Goal: Transaction & Acquisition: Book appointment/travel/reservation

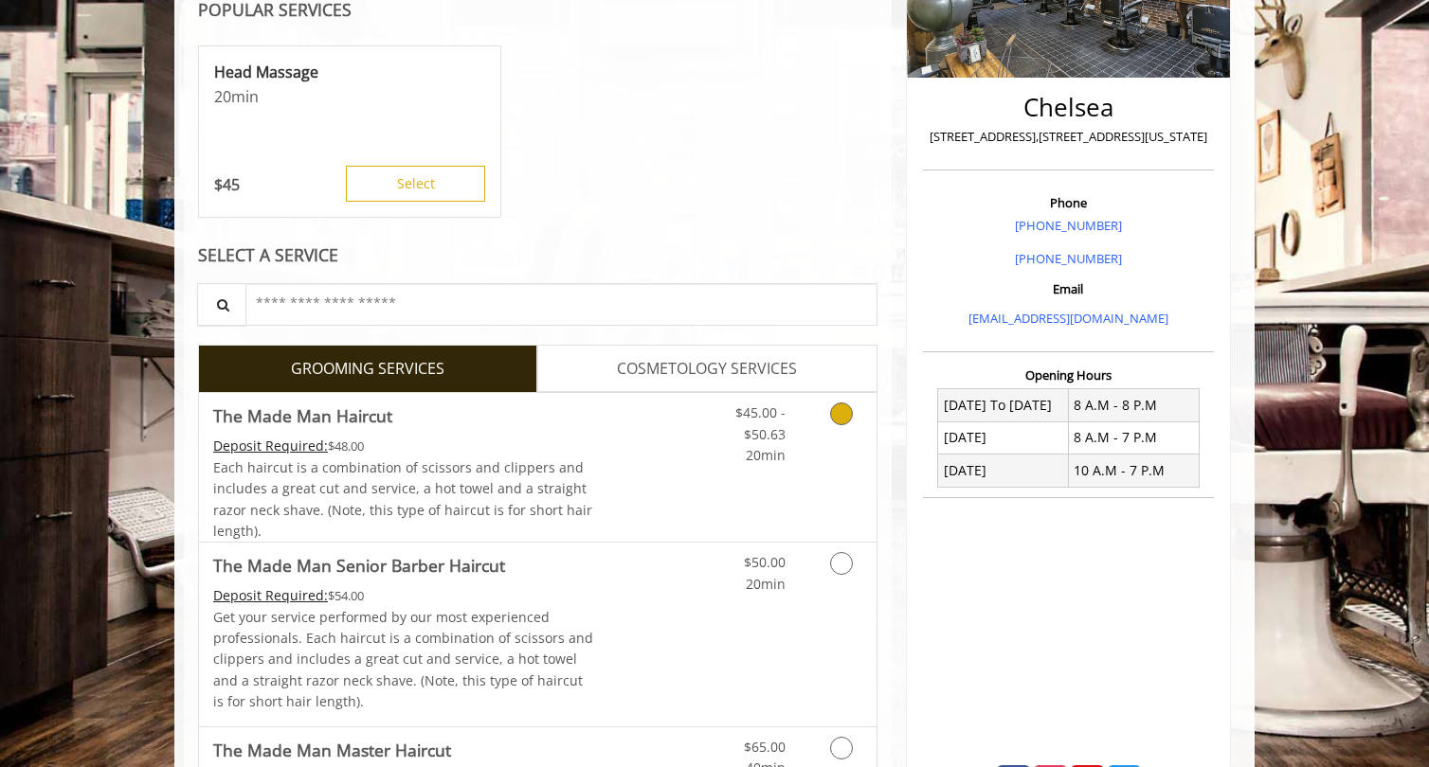
scroll to position [382, 0]
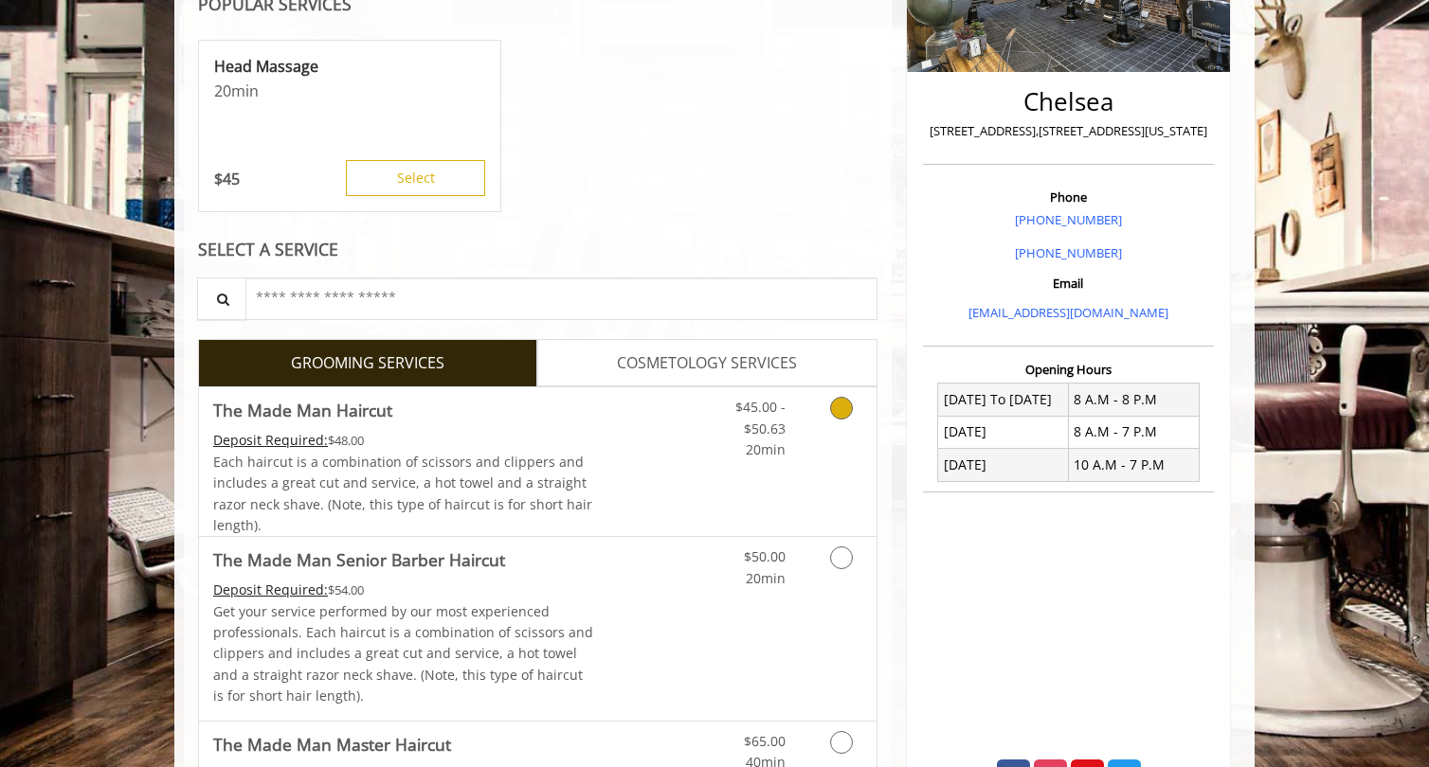
click at [490, 452] on div "Each haircut is a combination of scissors and clippers and includes a great cut…" at bounding box center [403, 494] width 381 height 85
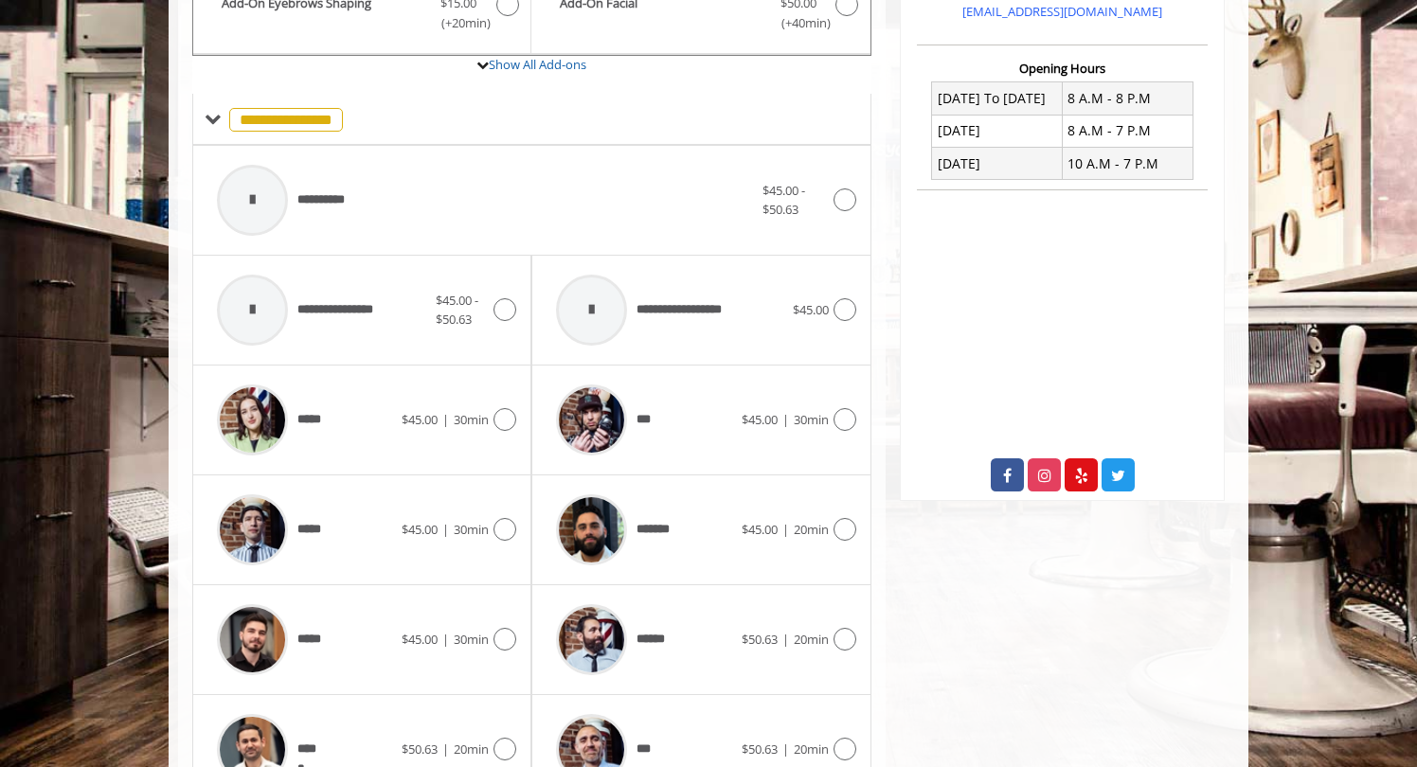
scroll to position [775, 0]
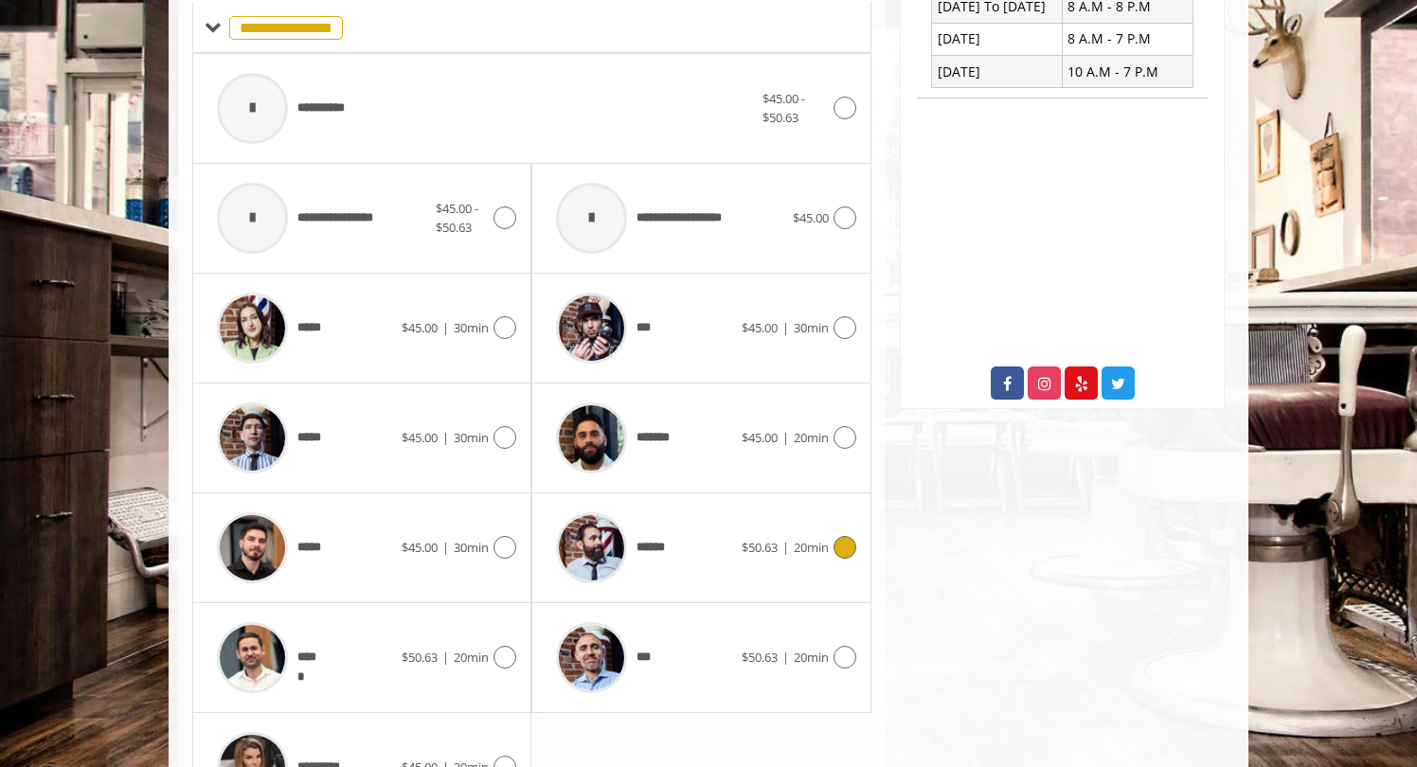
click at [652, 548] on span "******" at bounding box center [655, 548] width 37 height 20
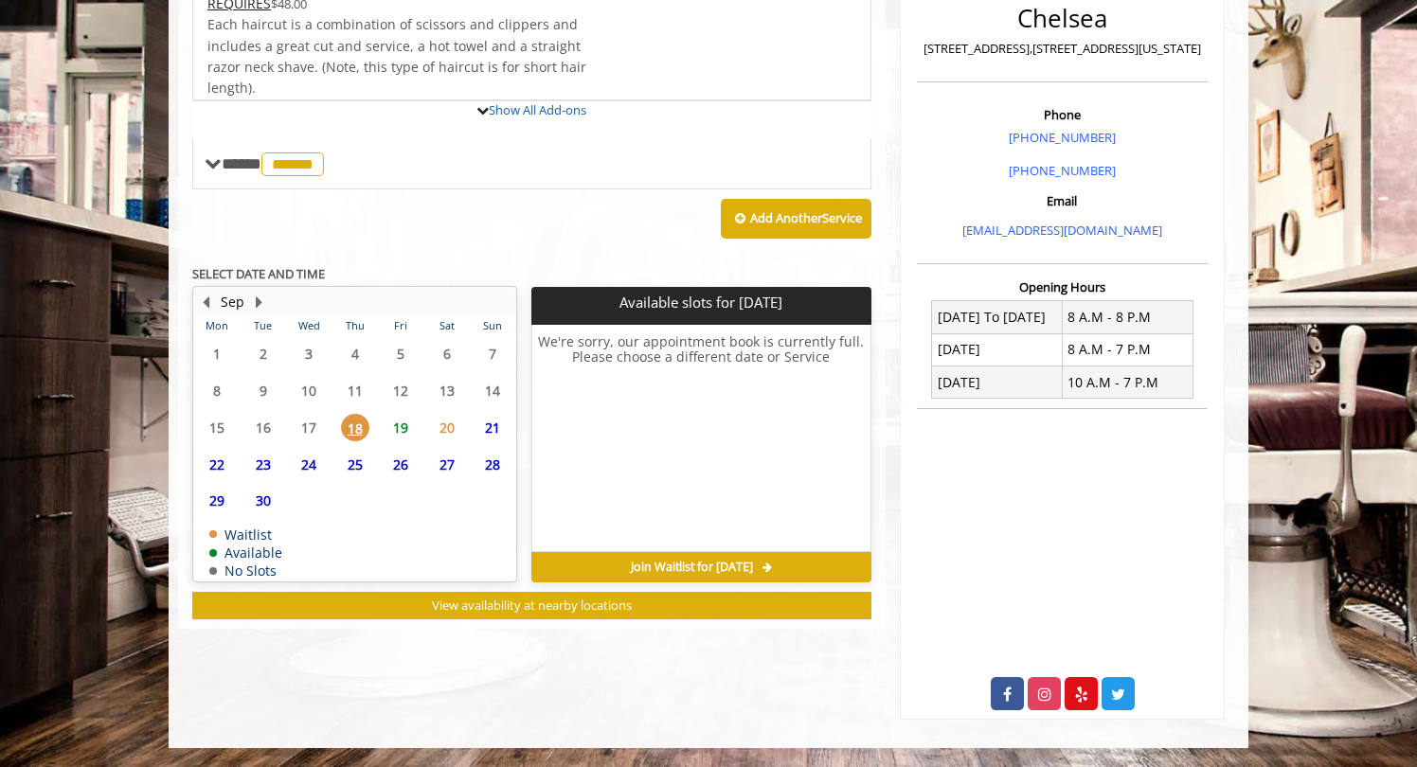
scroll to position [547, 0]
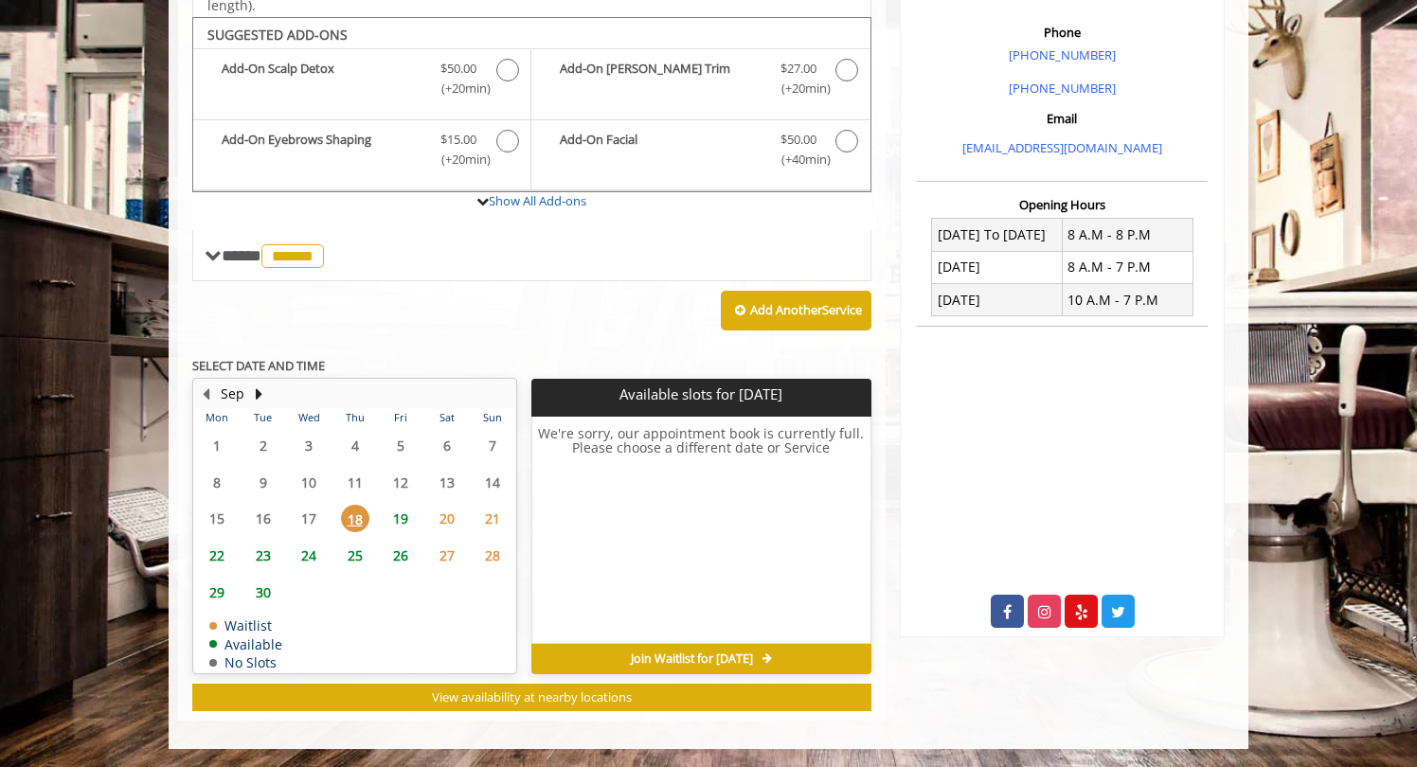
click at [407, 515] on span "19" at bounding box center [401, 518] width 28 height 27
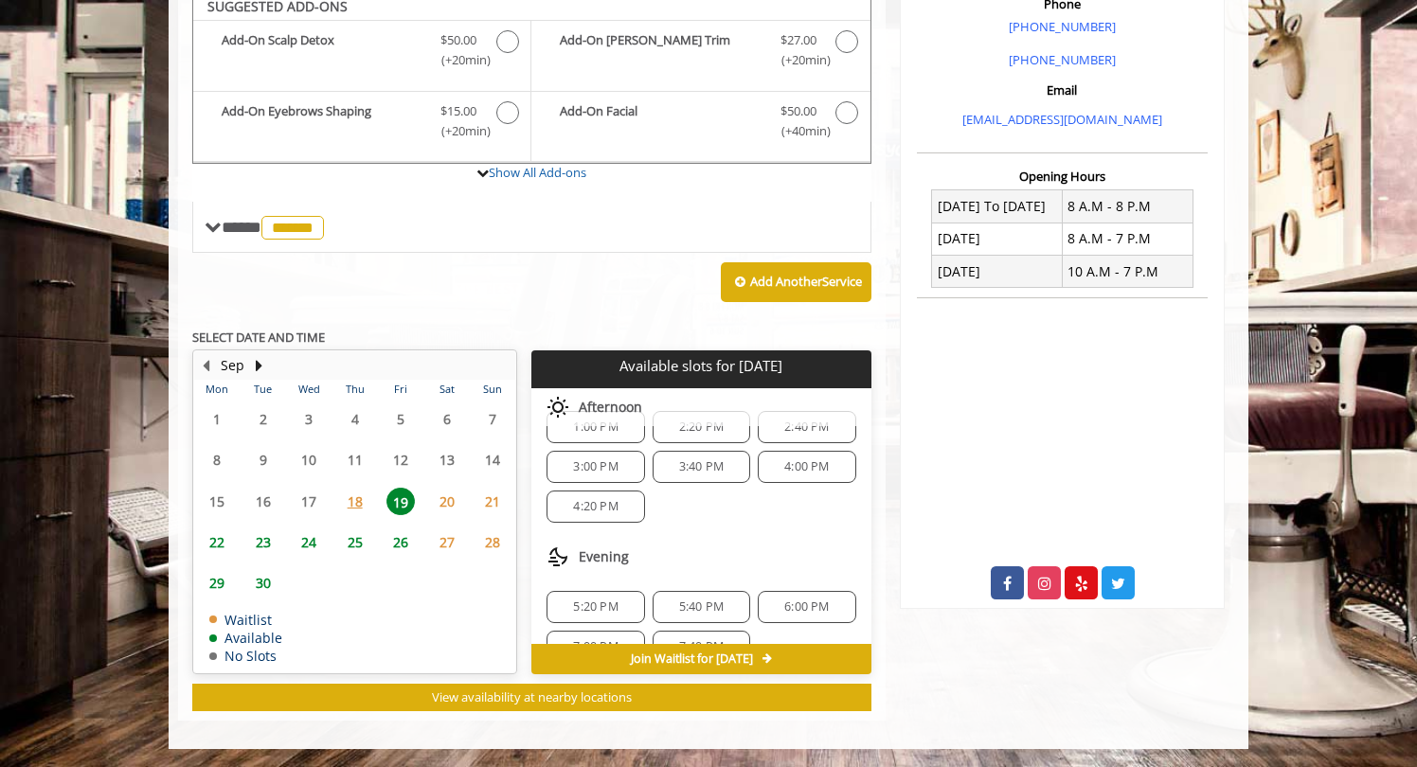
scroll to position [153, 0]
click at [594, 486] on span "3:00 PM" at bounding box center [595, 485] width 45 height 15
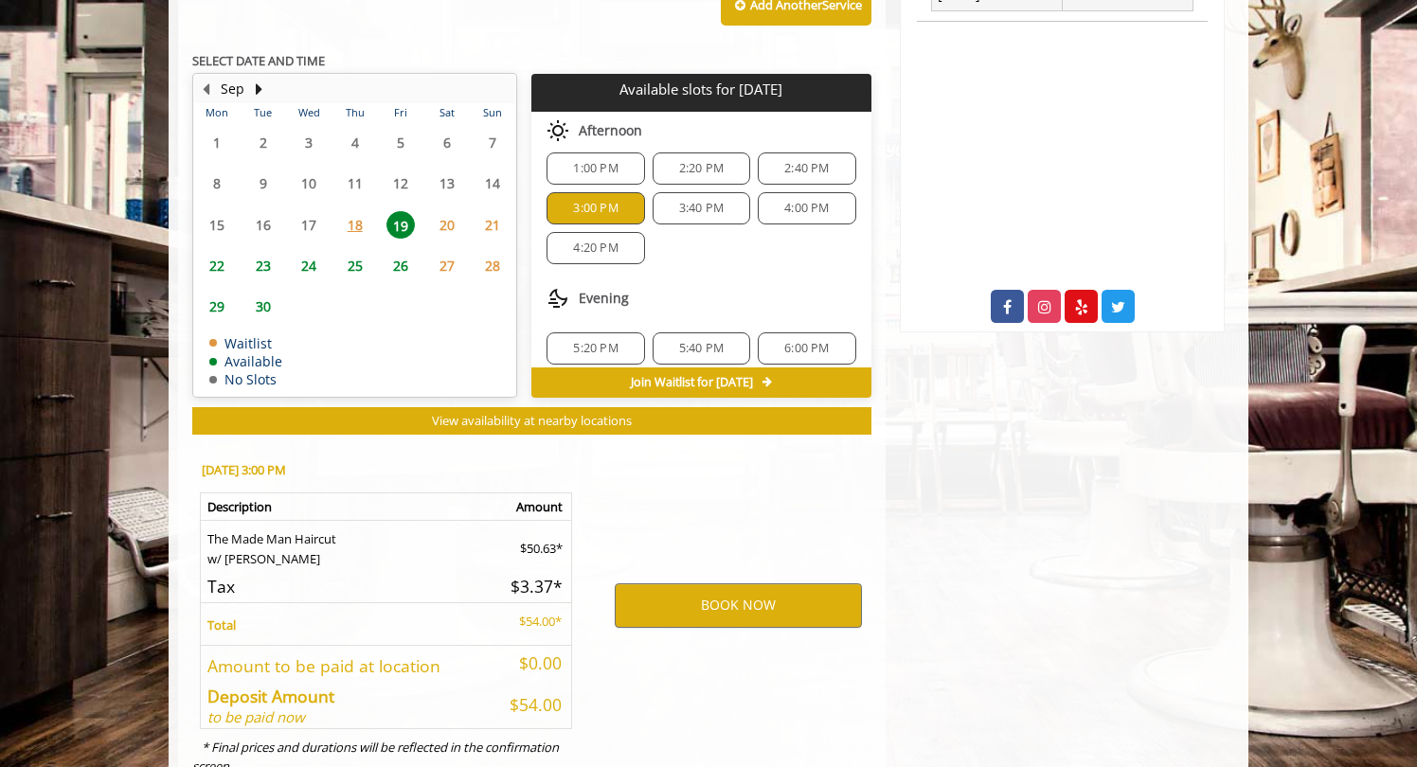
scroll to position [917, 0]
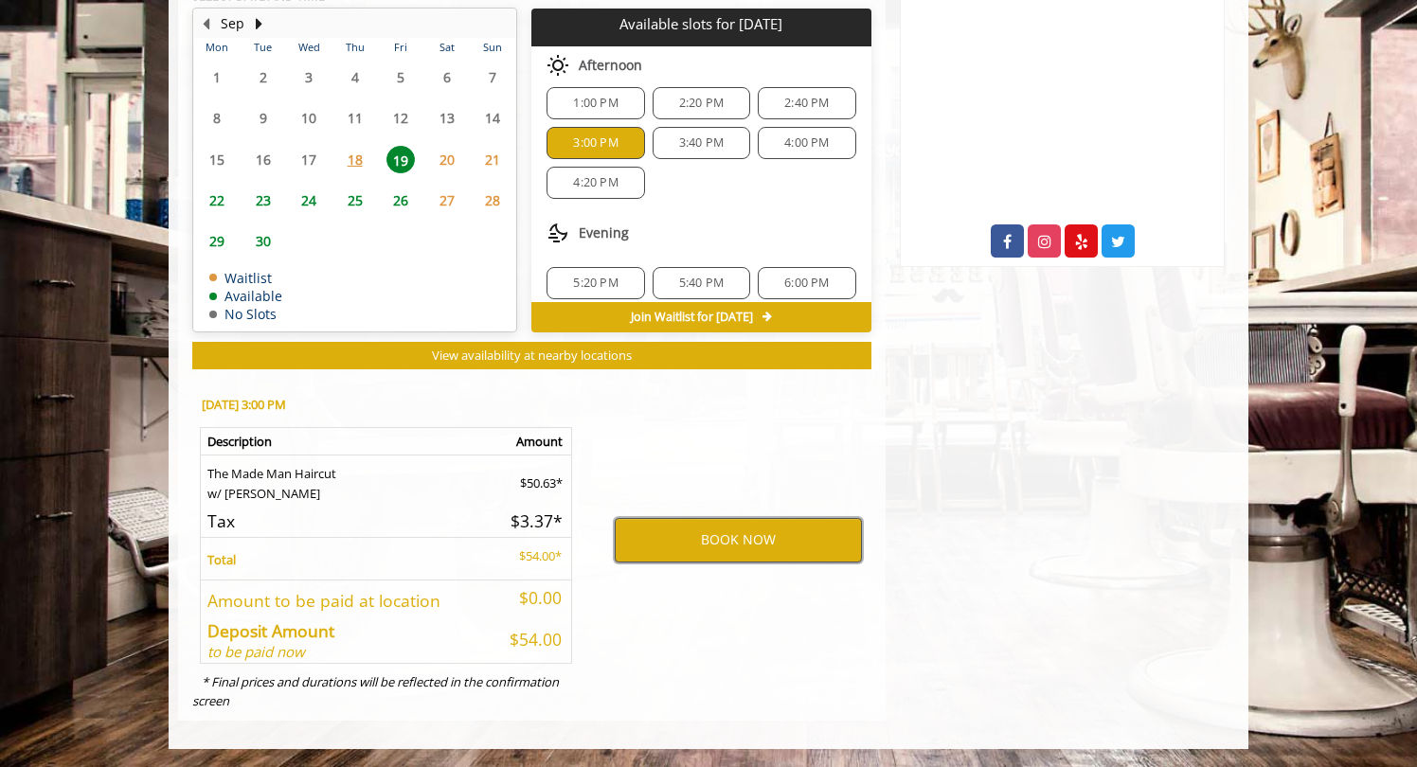
click at [671, 543] on button "BOOK NOW" at bounding box center [738, 540] width 247 height 44
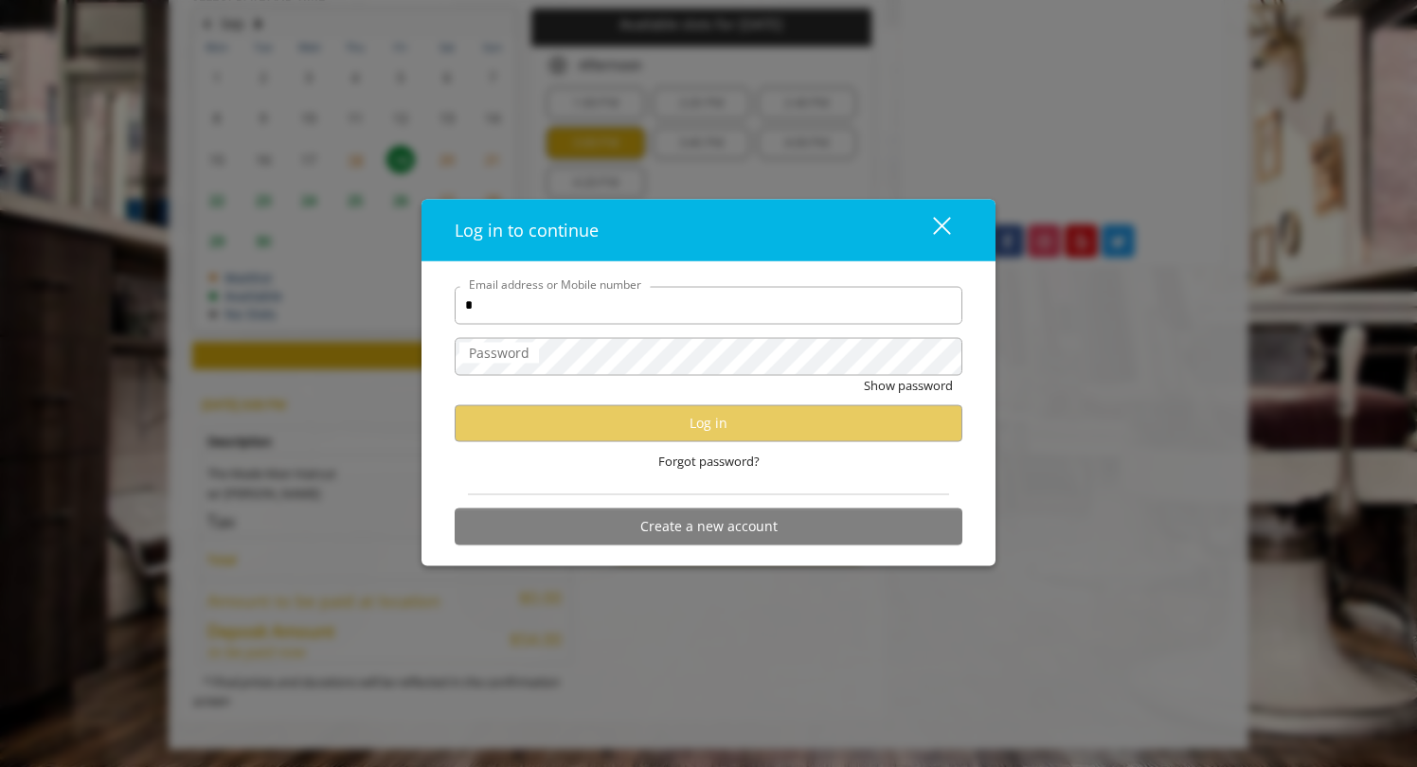
type input "*"
click at [940, 215] on button "close" at bounding box center [930, 229] width 64 height 39
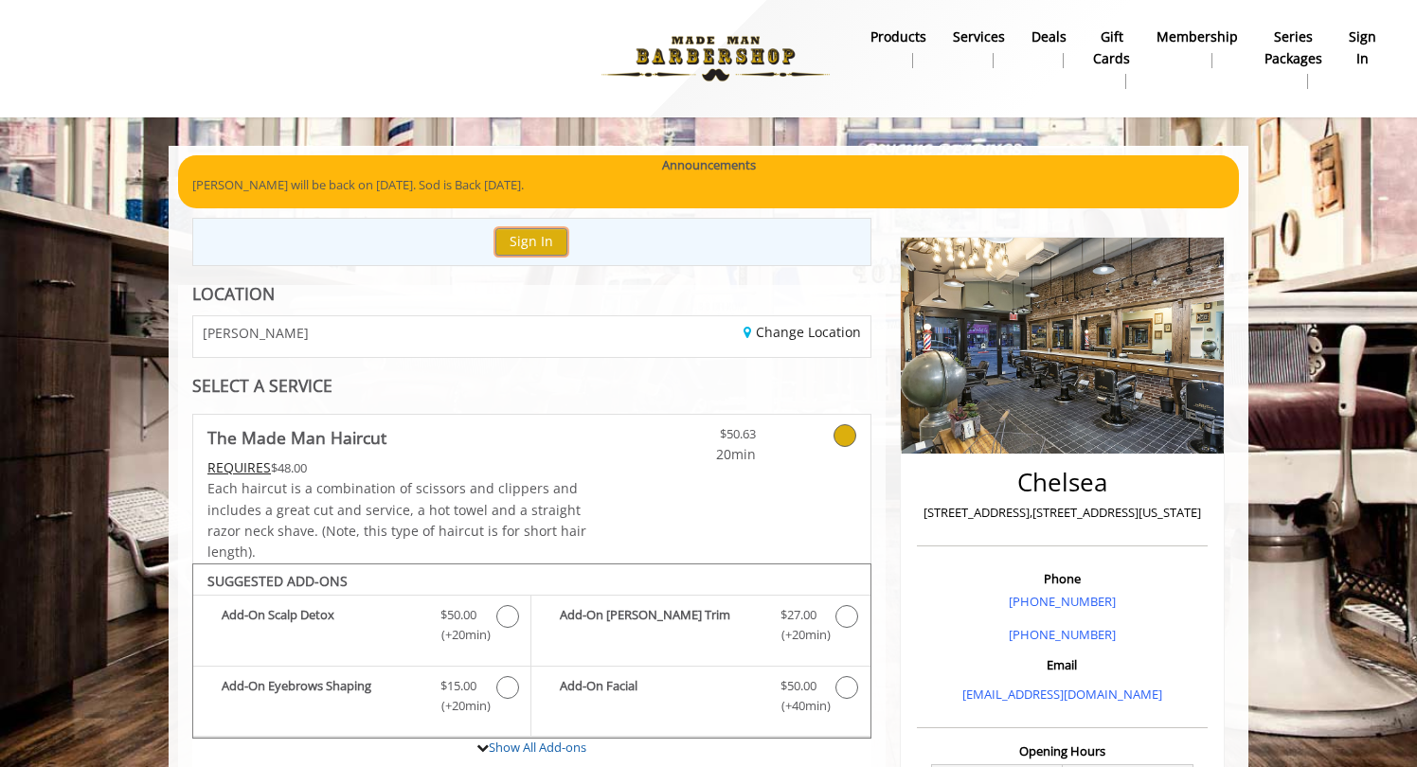
scroll to position [0, 0]
